Goal: Book appointment/travel/reservation

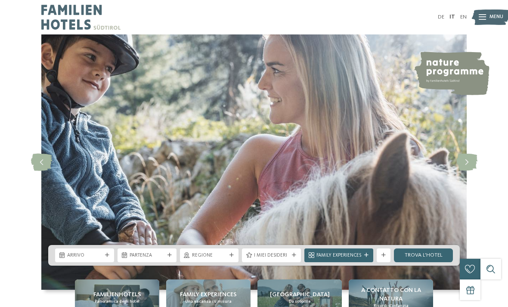
click at [435, 19] on div "DE IT EN Menu" at bounding box center [360, 17] width 213 height 34
click at [436, 15] on div "DE IT EN Menu" at bounding box center [360, 17] width 213 height 34
click at [440, 17] on link "DE" at bounding box center [441, 17] width 6 height 6
click at [410, 262] on link "Hotel finden" at bounding box center [424, 255] width 58 height 14
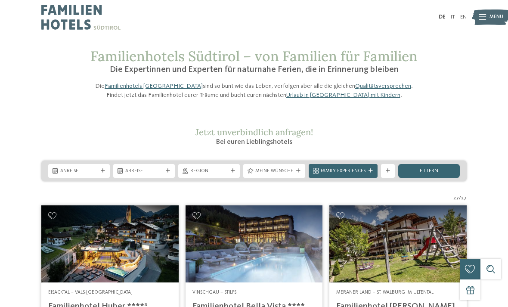
click at [87, 252] on img at bounding box center [109, 243] width 137 height 77
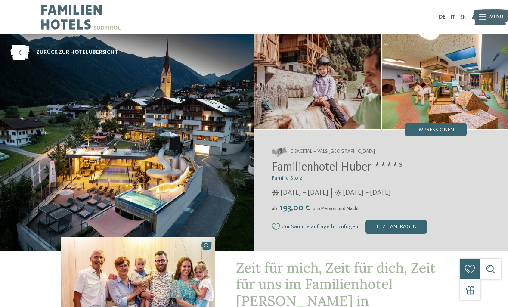
click at [403, 223] on div "jetzt anfragen" at bounding box center [396, 227] width 62 height 14
click at [488, 11] on img at bounding box center [491, 17] width 38 height 19
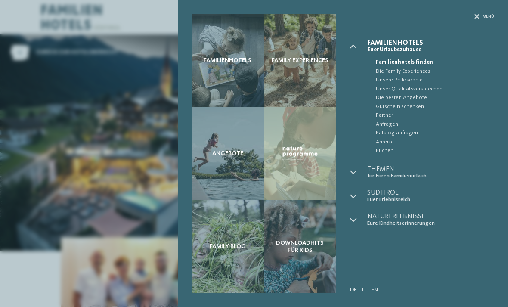
click at [487, 14] on span "Menü" at bounding box center [488, 17] width 12 height 6
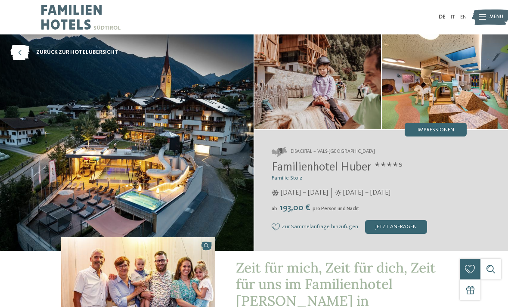
click at [68, 21] on img at bounding box center [80, 17] width 79 height 34
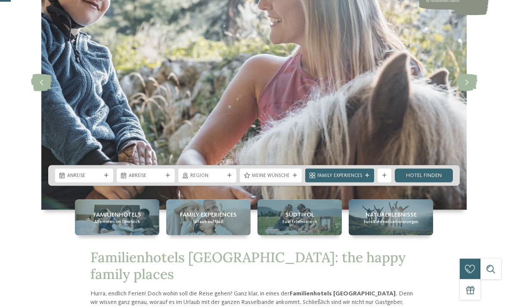
scroll to position [86, 0]
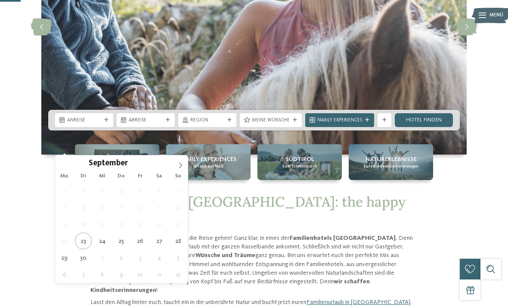
scroll to position [136, 0]
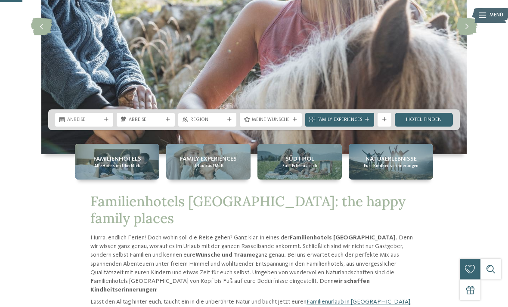
click at [434, 126] on link "Hotel finden" at bounding box center [424, 120] width 58 height 14
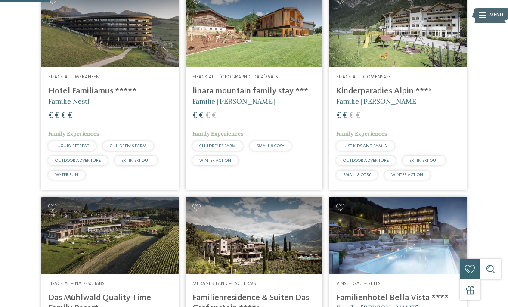
scroll to position [216, 0]
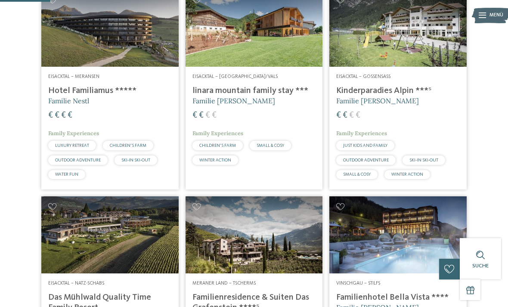
click at [469, 279] on div "Suche" at bounding box center [479, 258] width 41 height 41
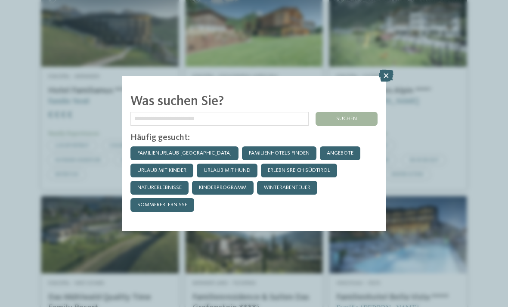
click at [385, 70] on icon at bounding box center [386, 76] width 15 height 12
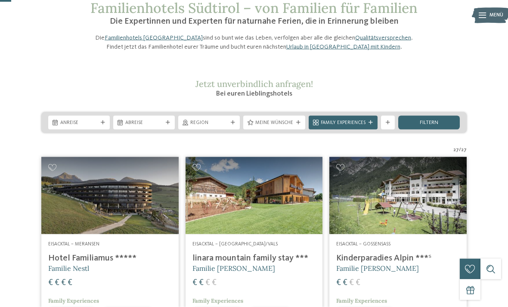
scroll to position [49, 0]
click at [486, 19] on img at bounding box center [491, 15] width 38 height 19
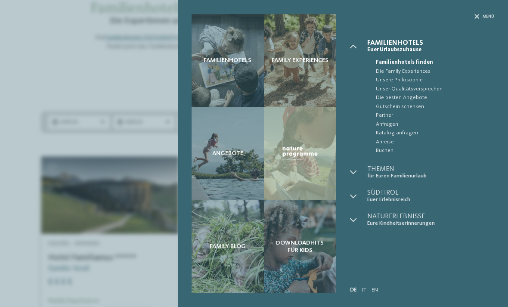
click at [391, 123] on span "Anfragen" at bounding box center [435, 124] width 119 height 9
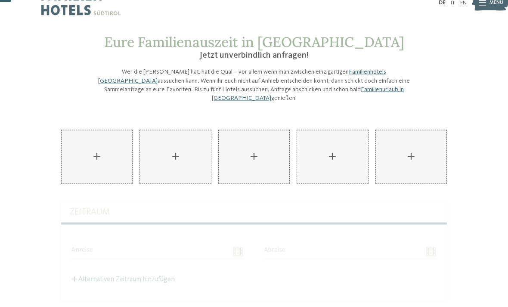
scroll to position [15, 0]
click at [102, 153] on div "AKI Family Resort PLOSE hinzufügen" at bounding box center [97, 156] width 71 height 53
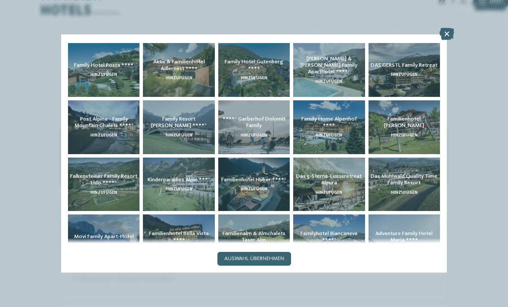
click at [473, 130] on div at bounding box center [254, 153] width 508 height 307
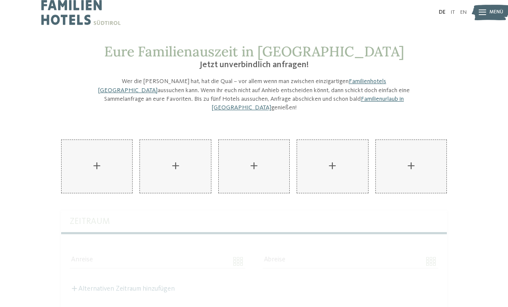
scroll to position [0, 0]
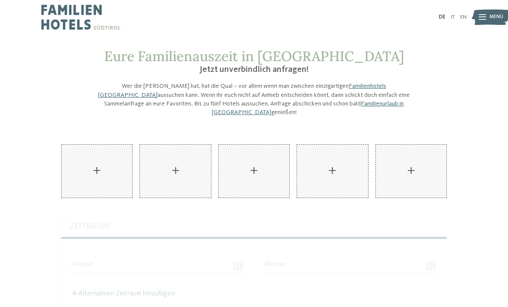
click at [97, 163] on div "AKI Family Resort PLOSE hinzufügen" at bounding box center [97, 171] width 71 height 53
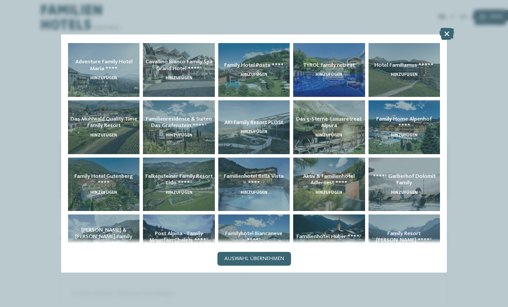
click at [450, 30] on icon at bounding box center [446, 34] width 15 height 12
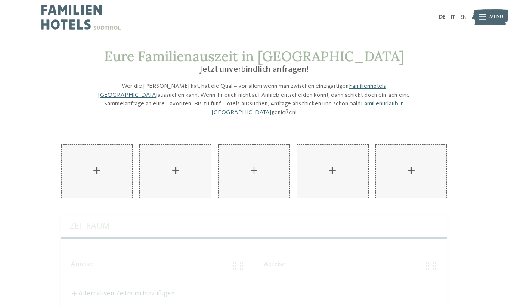
click at [59, 20] on img at bounding box center [80, 17] width 79 height 34
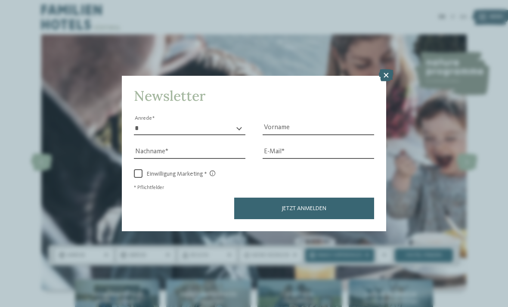
click at [386, 69] on icon at bounding box center [386, 75] width 15 height 12
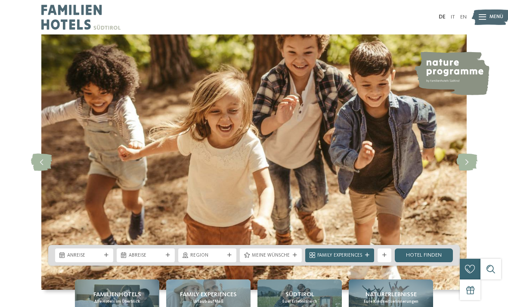
click at [467, 171] on icon at bounding box center [466, 162] width 21 height 17
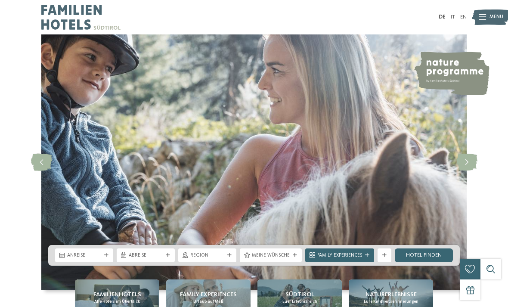
click at [465, 171] on icon at bounding box center [466, 162] width 21 height 17
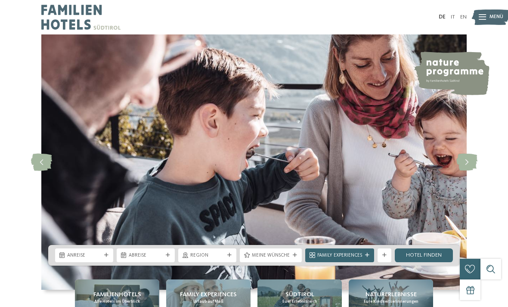
click at [464, 171] on icon at bounding box center [466, 162] width 21 height 17
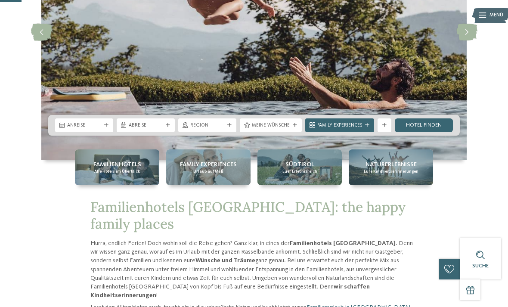
scroll to position [130, 0]
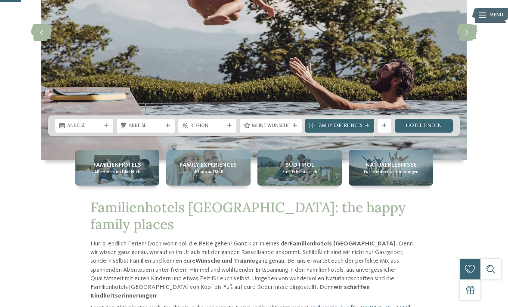
click at [439, 133] on link "Hotel finden" at bounding box center [424, 126] width 58 height 14
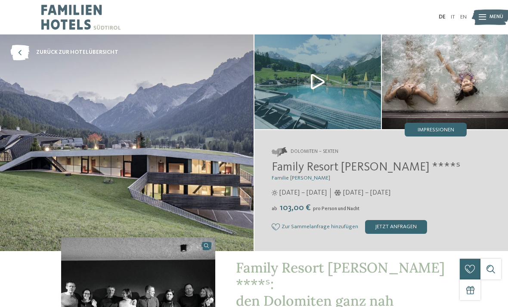
click at [21, 55] on icon at bounding box center [19, 52] width 19 height 15
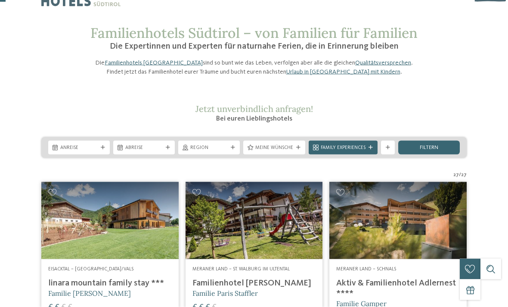
scroll to position [24, 0]
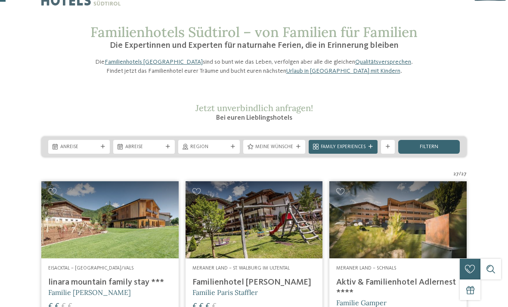
click at [196, 203] on img at bounding box center [253, 219] width 137 height 77
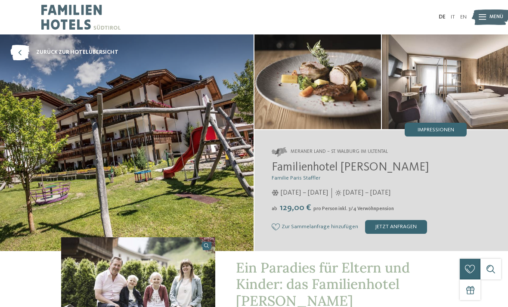
click at [279, 225] on icon at bounding box center [275, 226] width 8 height 7
click at [18, 51] on icon at bounding box center [19, 52] width 19 height 15
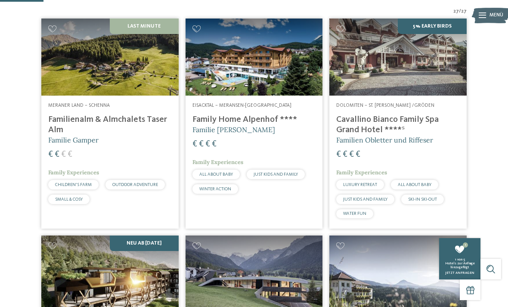
scroll to position [192, 0]
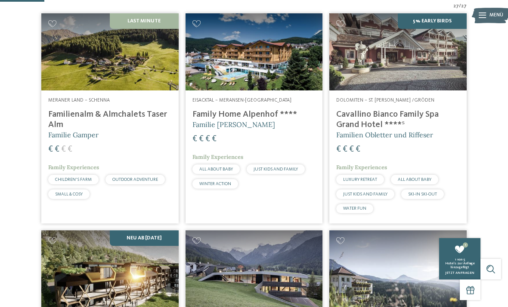
click at [462, 256] on div "1" at bounding box center [460, 249] width 14 height 14
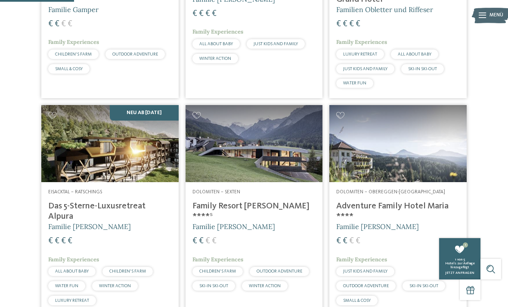
scroll to position [324, 0]
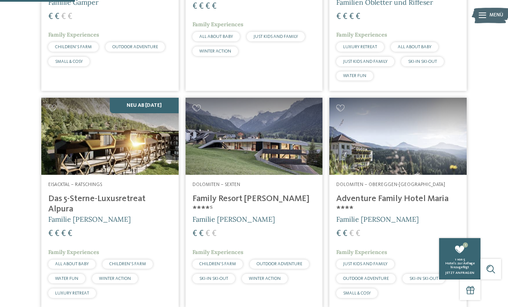
click at [47, 117] on img at bounding box center [109, 136] width 137 height 77
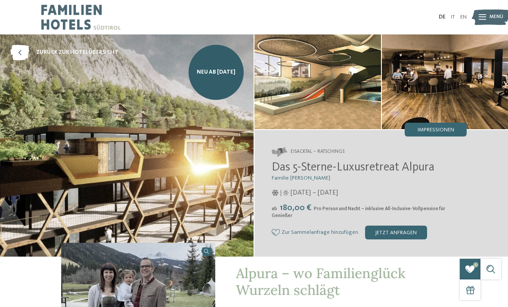
click at [280, 229] on div "Zur Sammelanfrage hinzufügen Von der Sammelanfrage entfernen" at bounding box center [314, 232] width 86 height 7
click at [21, 51] on icon at bounding box center [19, 52] width 19 height 15
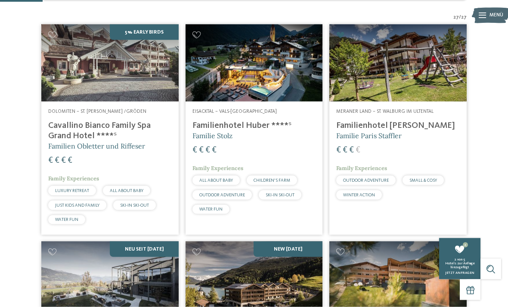
scroll to position [181, 0]
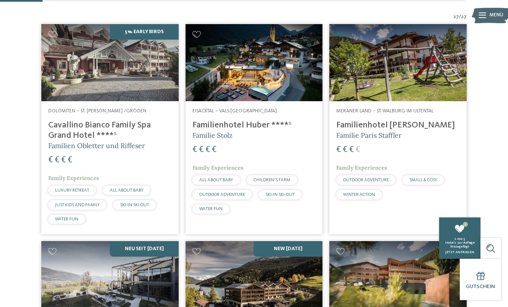
click at [56, 53] on img at bounding box center [109, 62] width 137 height 77
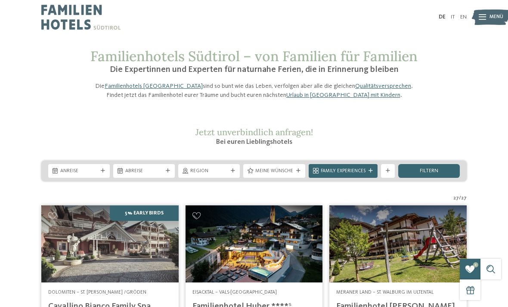
click at [24, 93] on div "Familienhotels Südtirol – von Familien für Familien Die Expertinnen und Experte…" at bounding box center [254, 73] width 468 height 51
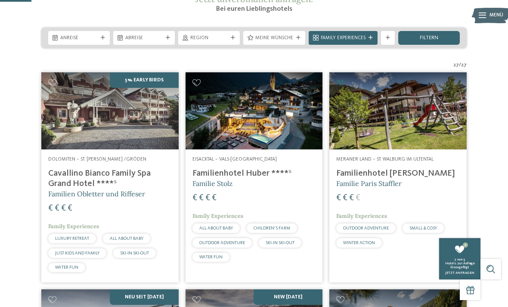
scroll to position [130, 0]
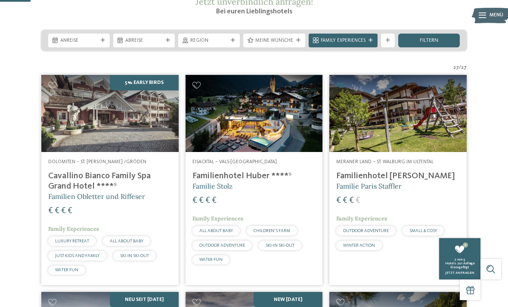
click at [191, 98] on img at bounding box center [253, 113] width 137 height 77
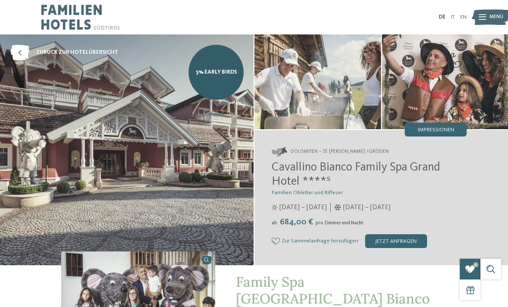
click at [307, 240] on span "Zur Sammelanfrage hinzufügen" at bounding box center [319, 241] width 77 height 6
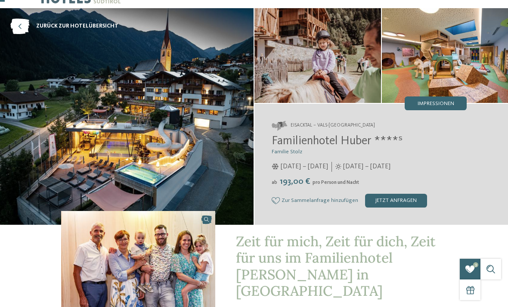
scroll to position [27, 0]
